Goal: Task Accomplishment & Management: Use online tool/utility

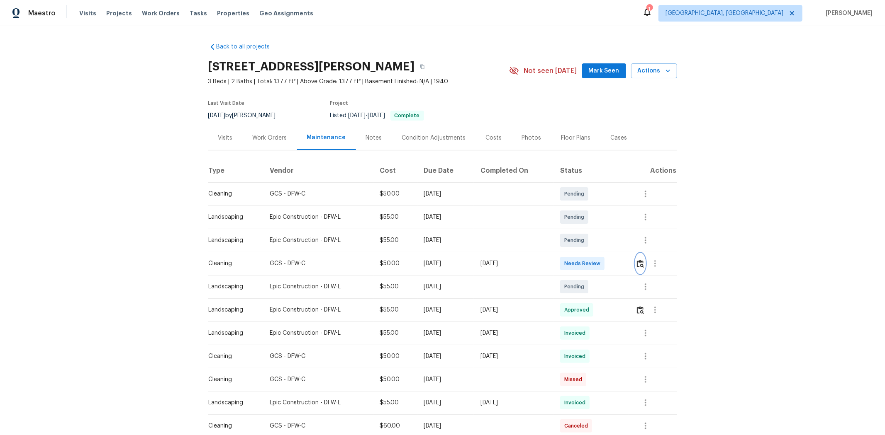
click at [629, 265] on img "button" at bounding box center [640, 264] width 7 height 8
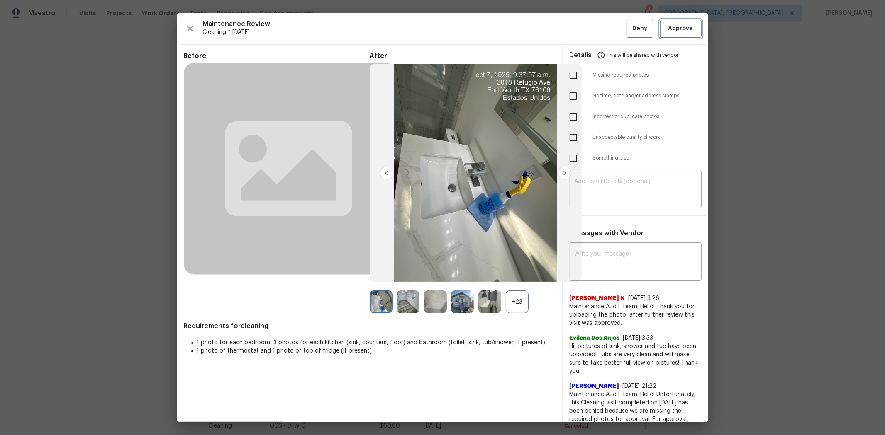
click at [629, 32] on span "Approve" at bounding box center [680, 29] width 25 height 10
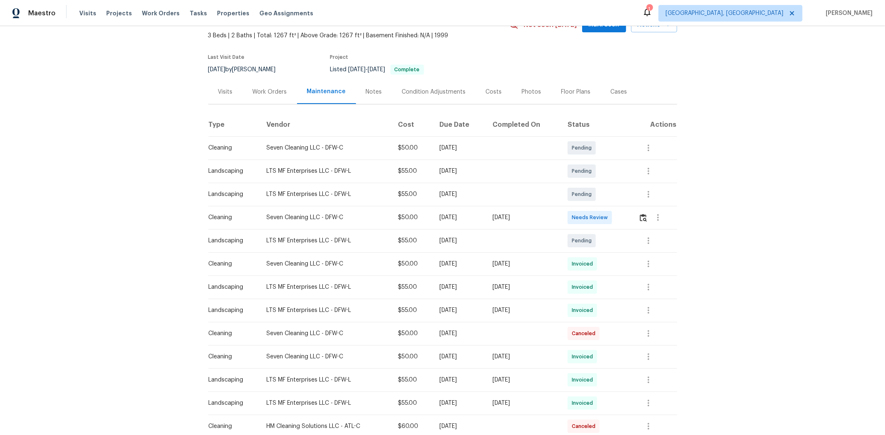
scroll to position [138, 0]
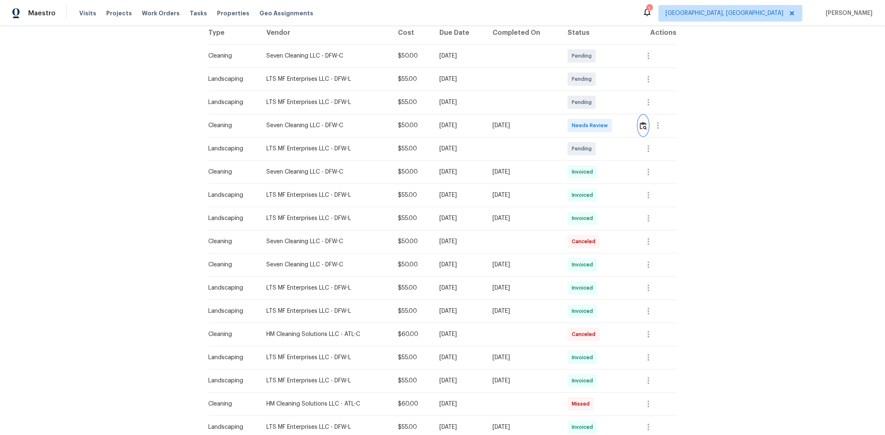
click at [629, 124] on img "button" at bounding box center [642, 126] width 7 height 8
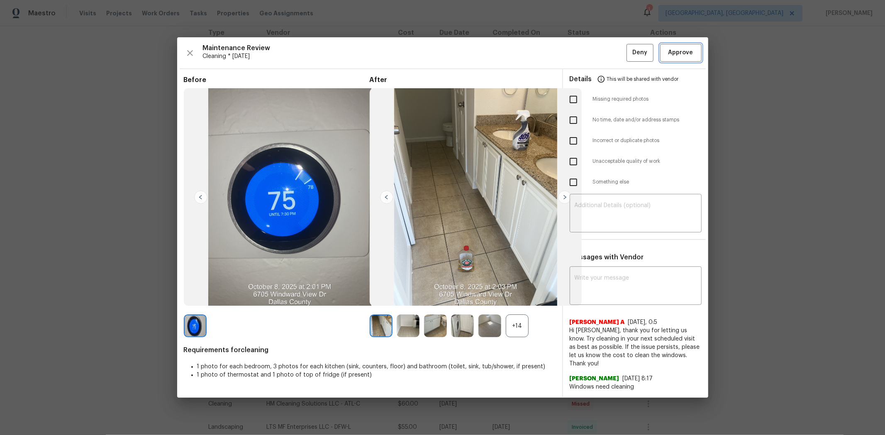
click at [629, 58] on span "Approve" at bounding box center [680, 53] width 25 height 10
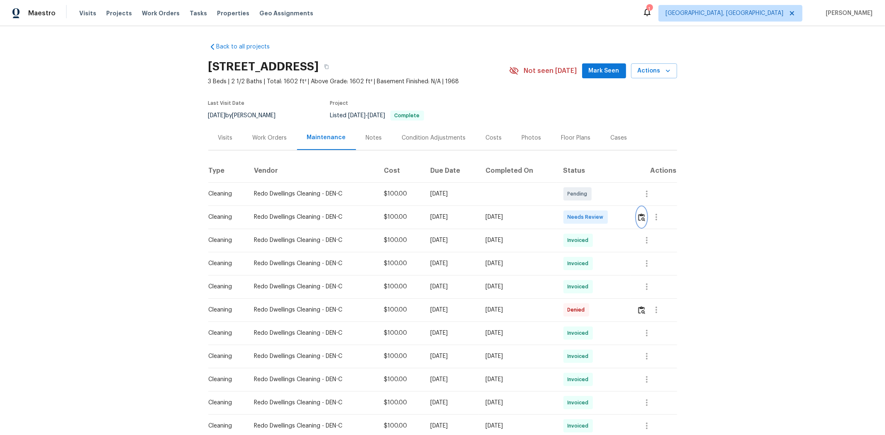
click at [629, 216] on img "button" at bounding box center [641, 218] width 7 height 8
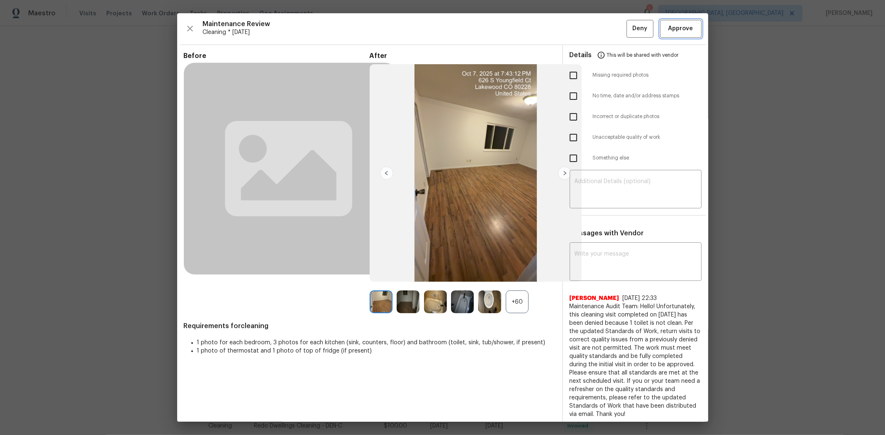
click at [629, 32] on span "Approve" at bounding box center [680, 29] width 25 height 10
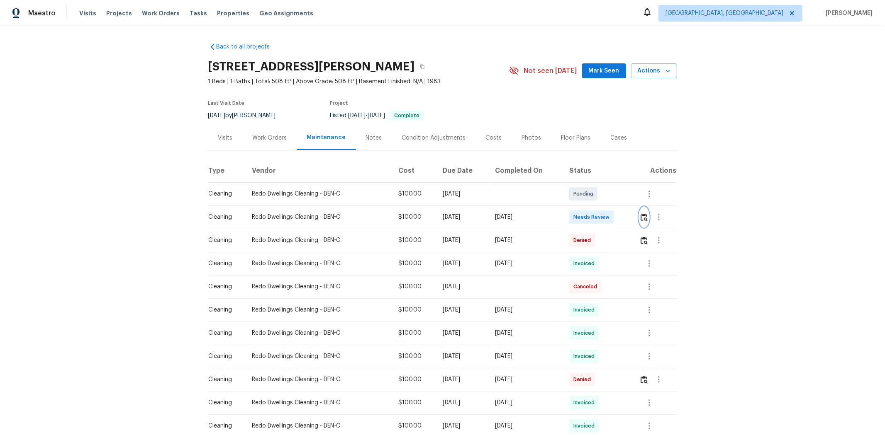
click at [629, 218] on img "button" at bounding box center [643, 218] width 7 height 8
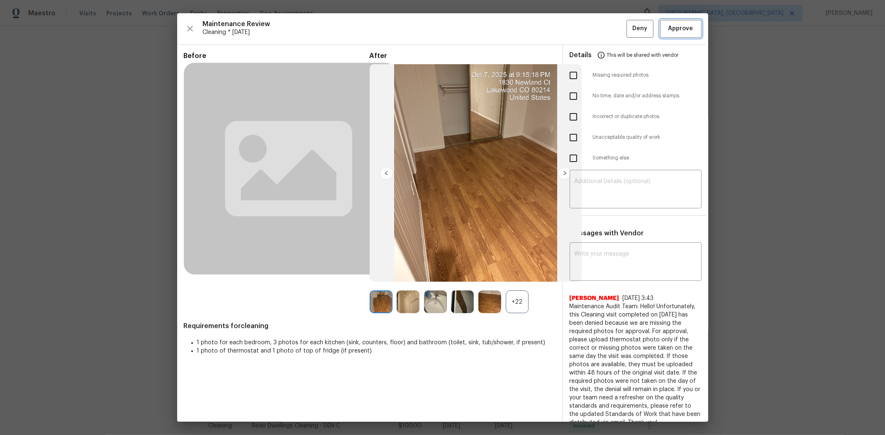
drag, startPoint x: 675, startPoint y: 29, endPoint x: 691, endPoint y: 21, distance: 17.8
click at [629, 28] on span "Approve" at bounding box center [680, 29] width 25 height 10
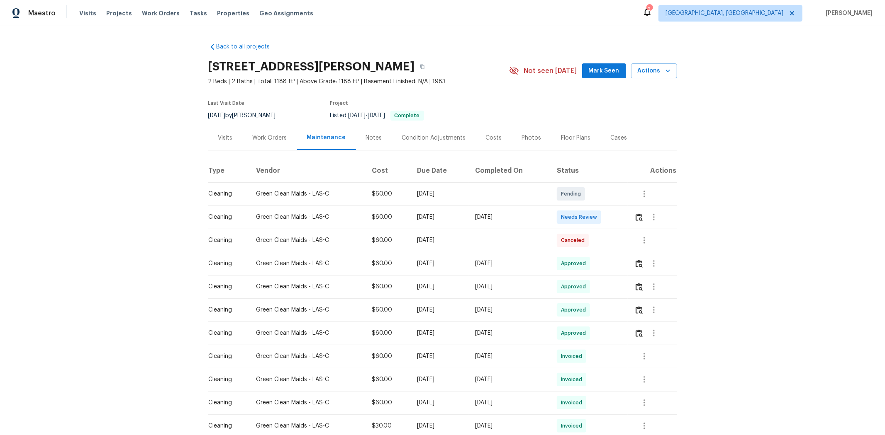
click at [629, 217] on td at bounding box center [651, 217] width 49 height 23
click at [629, 217] on button "button" at bounding box center [639, 217] width 10 height 20
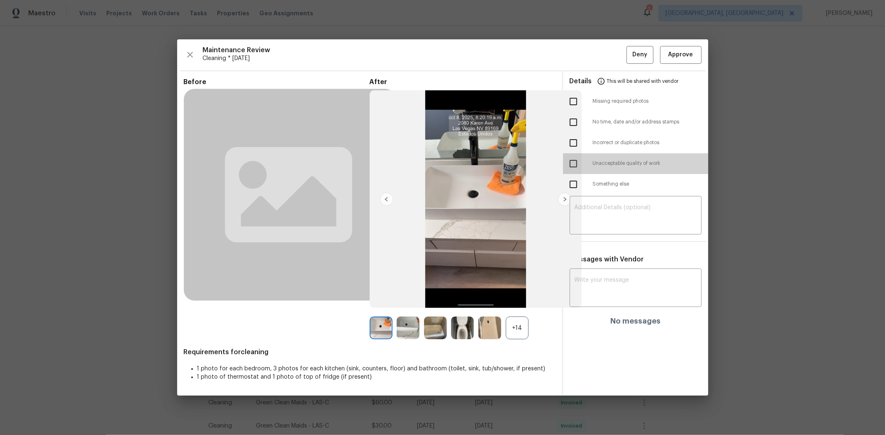
click at [574, 168] on input "checkbox" at bounding box center [572, 163] width 17 height 17
checkbox input "true"
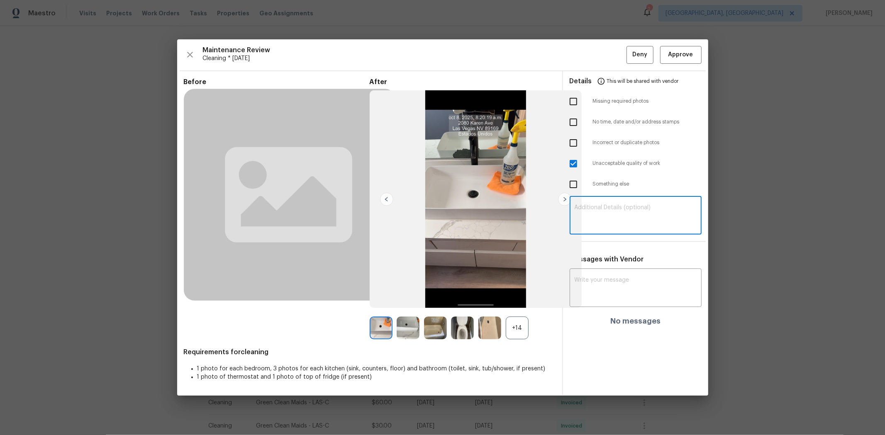
click at [622, 209] on textarea at bounding box center [635, 216] width 122 height 23
paste textarea "Maintenance Audit Team: Hello! Unfortunately, this cleaning visit completed on …"
type textarea "Maintenance Audit Team: Hello! Unfortunately, this cleaning visit completed on …"
click at [620, 289] on textarea at bounding box center [635, 288] width 122 height 23
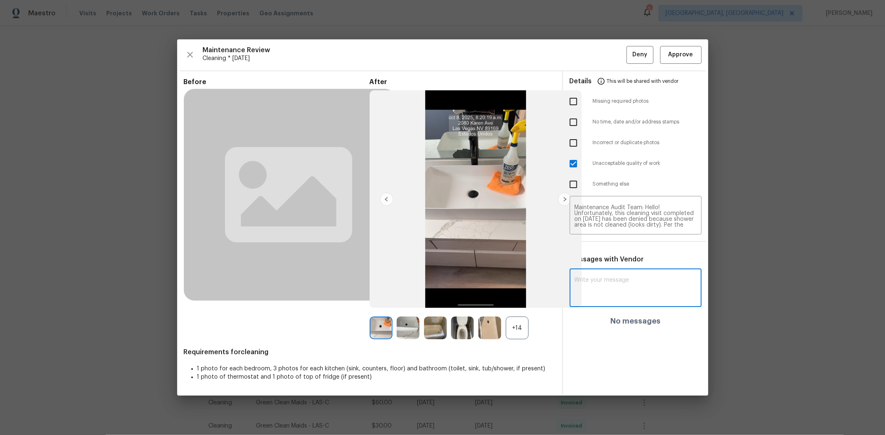
paste textarea "Maintenance Audit Team: Hello! Unfortunately, this cleaning visit completed on …"
type textarea "Maintenance Audit Team: Hello! Unfortunately, this cleaning visit completed on …"
click at [629, 287] on span "Post" at bounding box center [682, 292] width 13 height 10
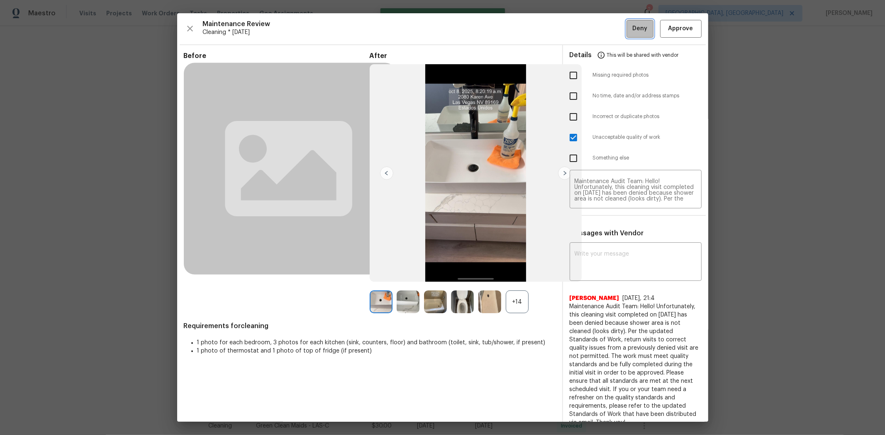
click at [629, 35] on button "Deny" at bounding box center [639, 29] width 27 height 18
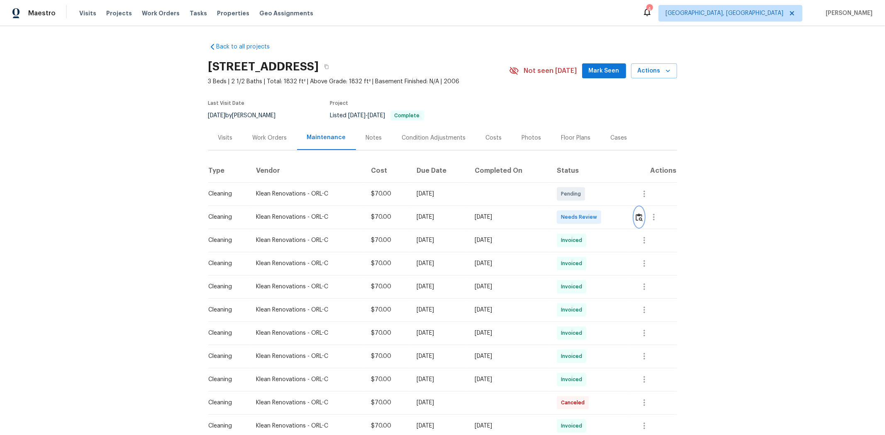
click at [629, 216] on img "button" at bounding box center [638, 218] width 7 height 8
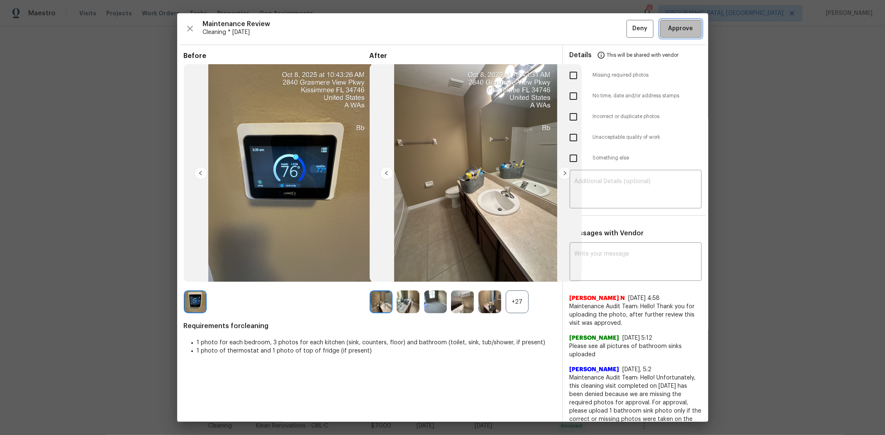
drag, startPoint x: 686, startPoint y: 27, endPoint x: 702, endPoint y: 5, distance: 27.3
click at [629, 26] on span "Approve" at bounding box center [680, 29] width 28 height 10
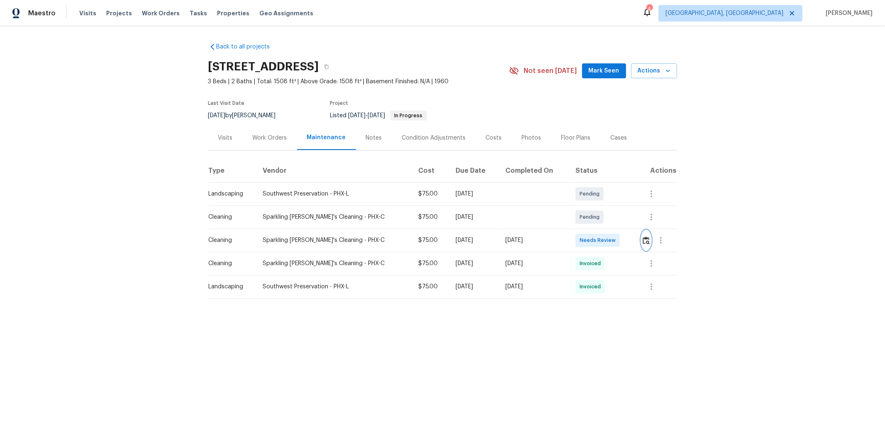
click at [629, 237] on button "button" at bounding box center [646, 241] width 10 height 20
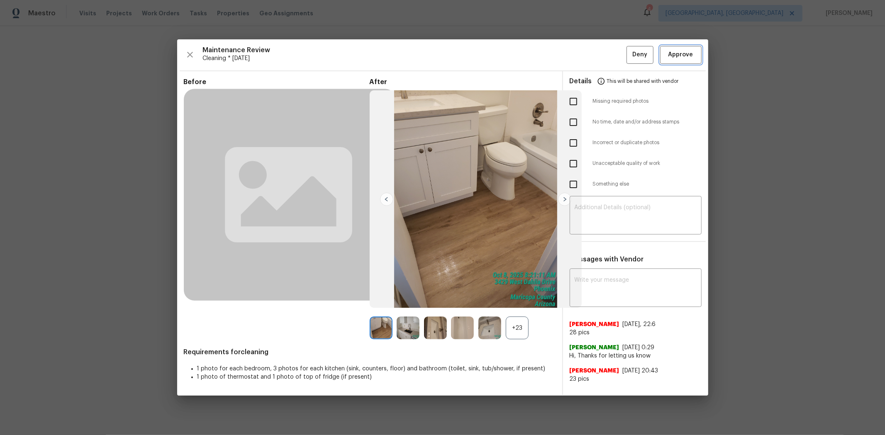
click at [629, 48] on button "Approve" at bounding box center [680, 55] width 41 height 18
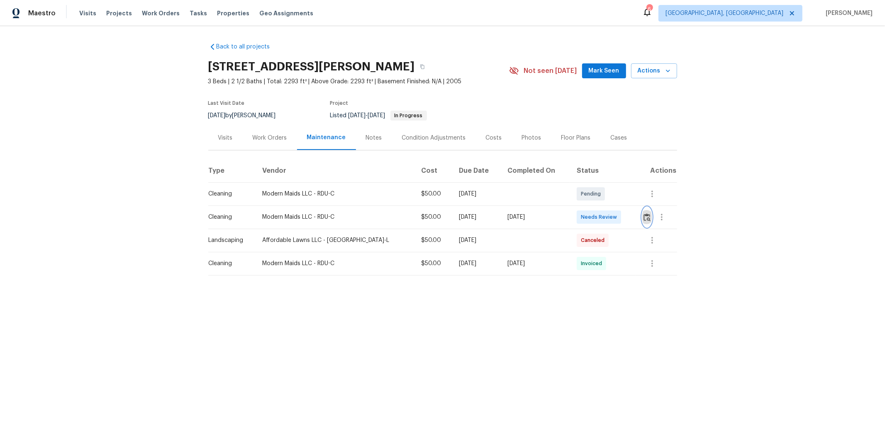
click at [629, 216] on img "button" at bounding box center [646, 218] width 7 height 8
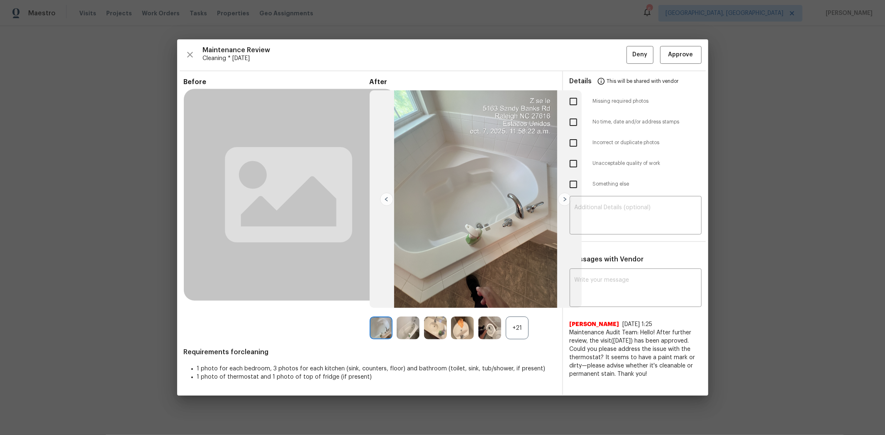
click at [629, 40] on div "Maintenance Review Cleaning * Mon, Oct 06 Deny Approve Before After +21 Require…" at bounding box center [442, 217] width 531 height 357
click at [629, 52] on span "Approve" at bounding box center [680, 55] width 25 height 10
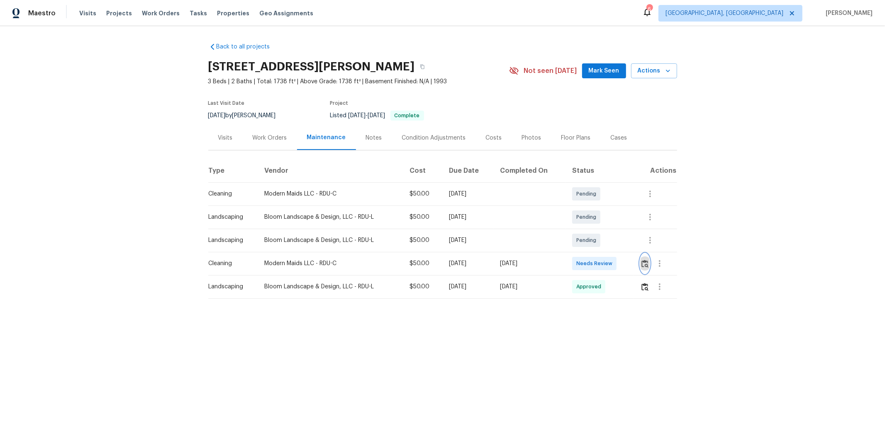
click at [629, 264] on img "button" at bounding box center [644, 264] width 7 height 8
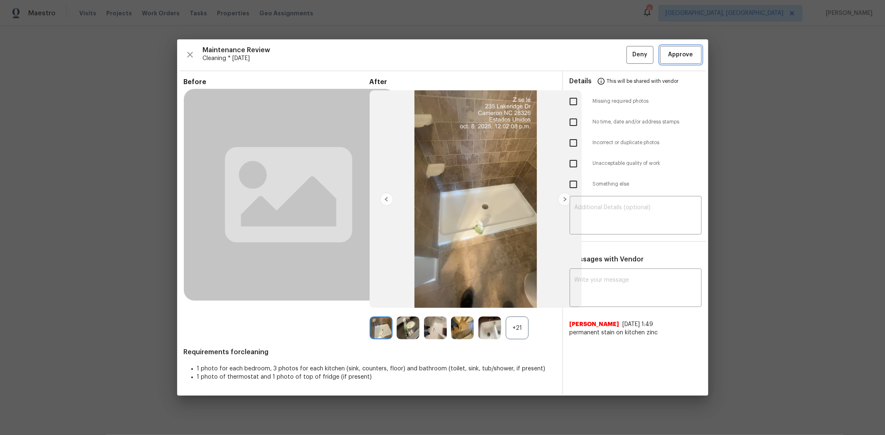
click at [629, 46] on button "Approve" at bounding box center [680, 55] width 41 height 18
